Goal: Task Accomplishment & Management: Use online tool/utility

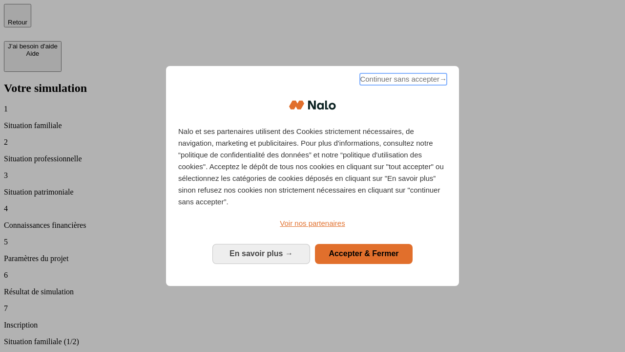
click at [403, 81] on span "Continuer sans accepter →" at bounding box center [403, 79] width 87 height 12
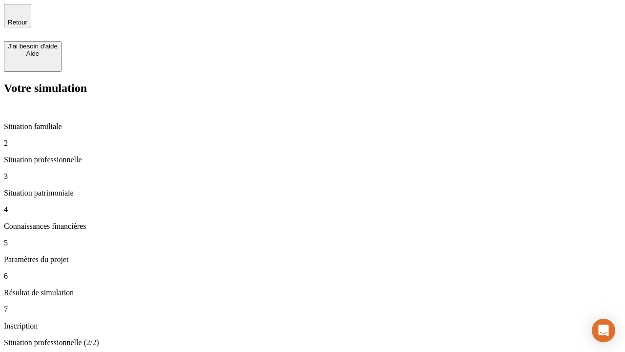
type input "30 000"
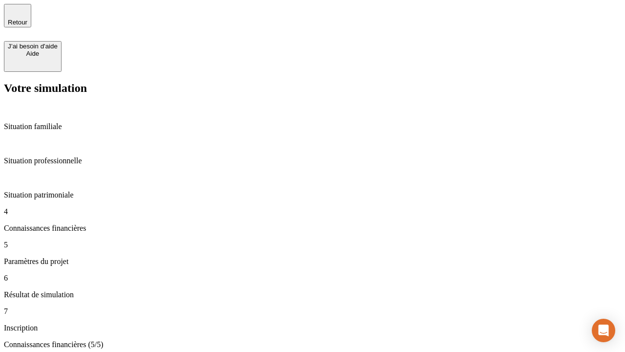
type input "25"
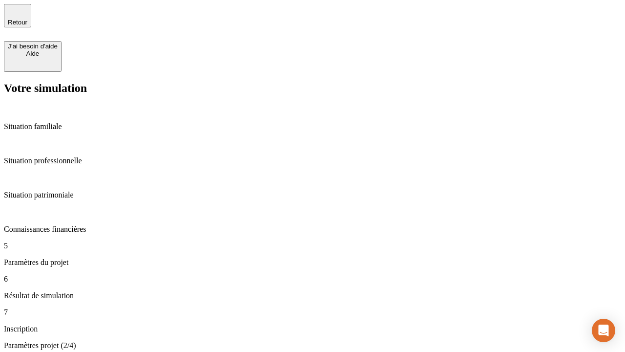
type input "64"
type input "1 000"
type input "640"
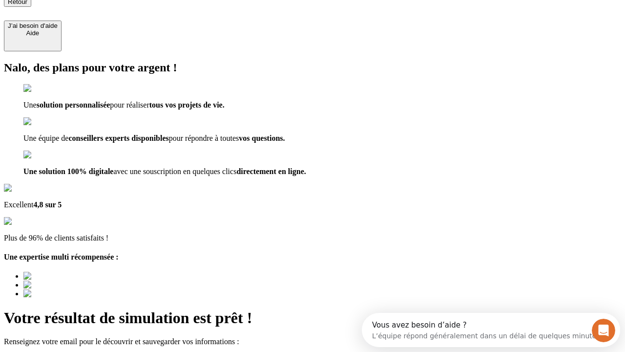
type input "[EMAIL_ADDRESS][PERSON_NAME][DOMAIN_NAME]"
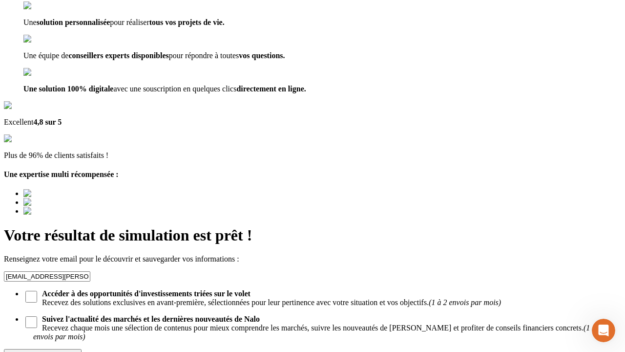
scroll to position [95, 0]
